Goal: Find contact information: Find contact information

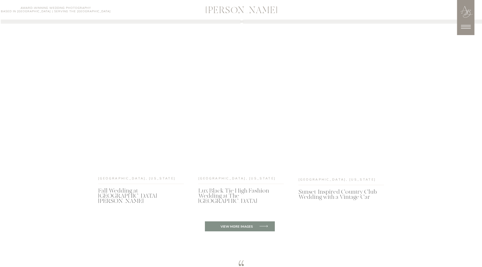
scroll to position [2040, 0]
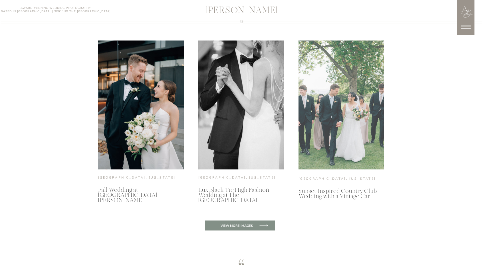
click at [342, 135] on div at bounding box center [342, 105] width 86 height 129
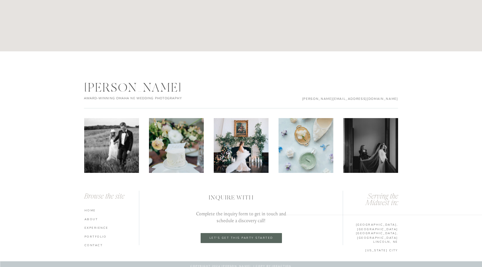
scroll to position [2990, 0]
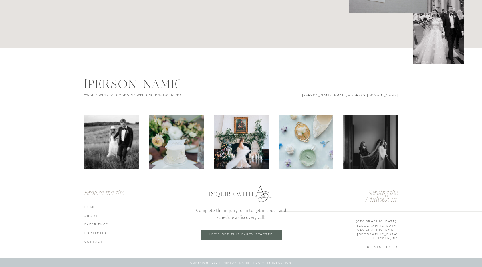
click at [237, 233] on div at bounding box center [241, 235] width 81 height 10
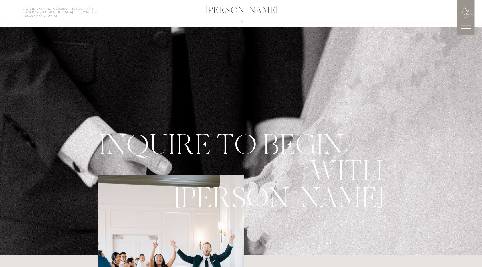
click at [466, 28] on icon at bounding box center [466, 27] width 14 height 14
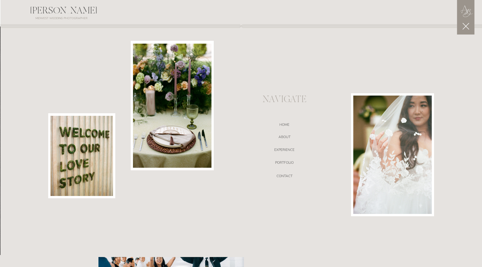
click at [466, 28] on icon at bounding box center [465, 26] width 11 height 11
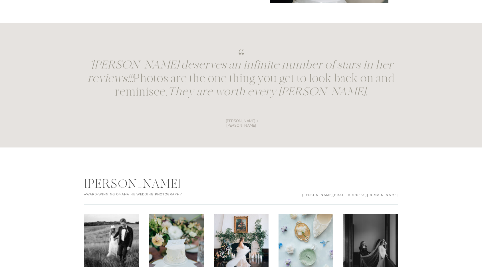
scroll to position [840, 0]
